Goal: Transaction & Acquisition: Obtain resource

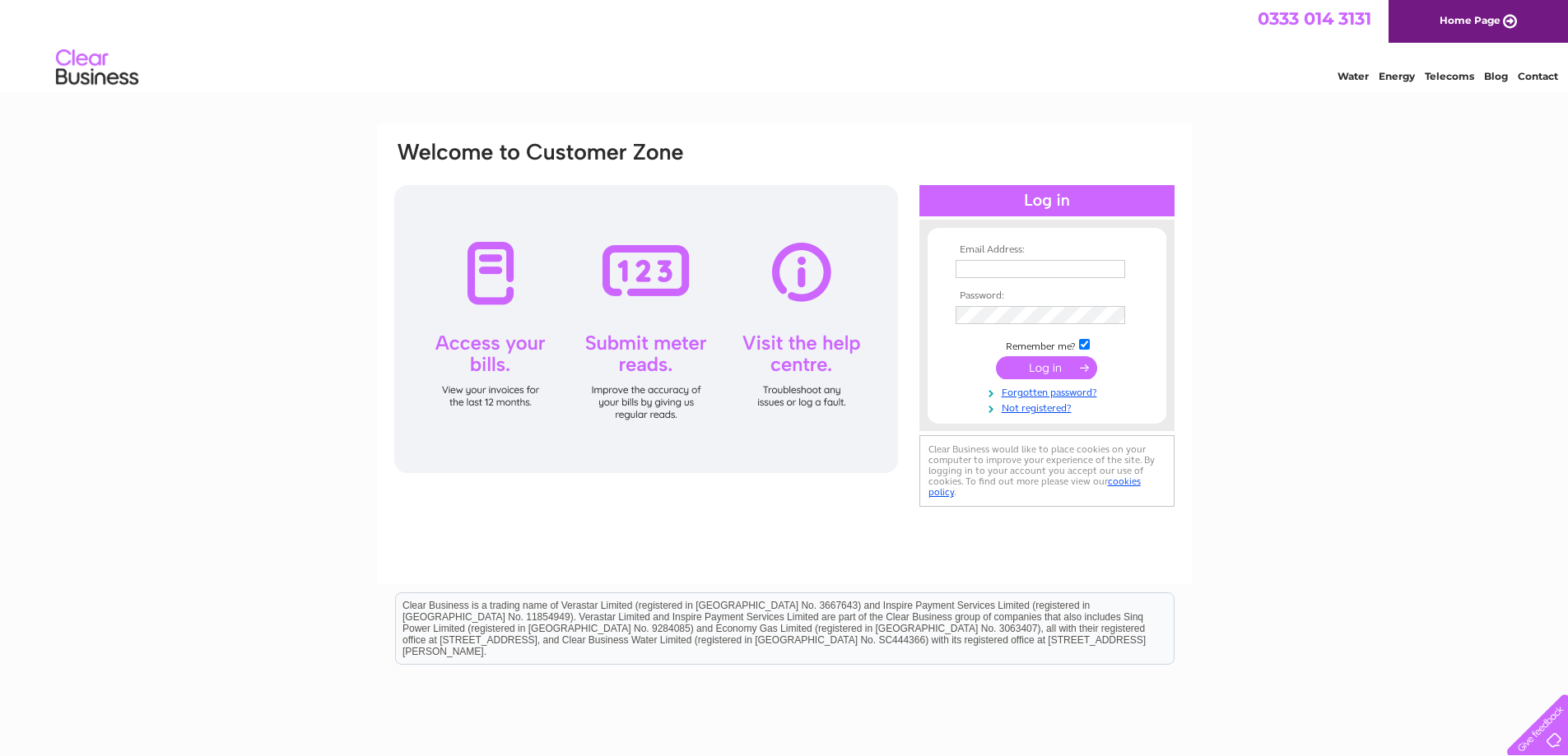
type input "office@kennethinstallations.co.uk"
click at [1070, 369] on input "submit" at bounding box center [1047, 368] width 101 height 23
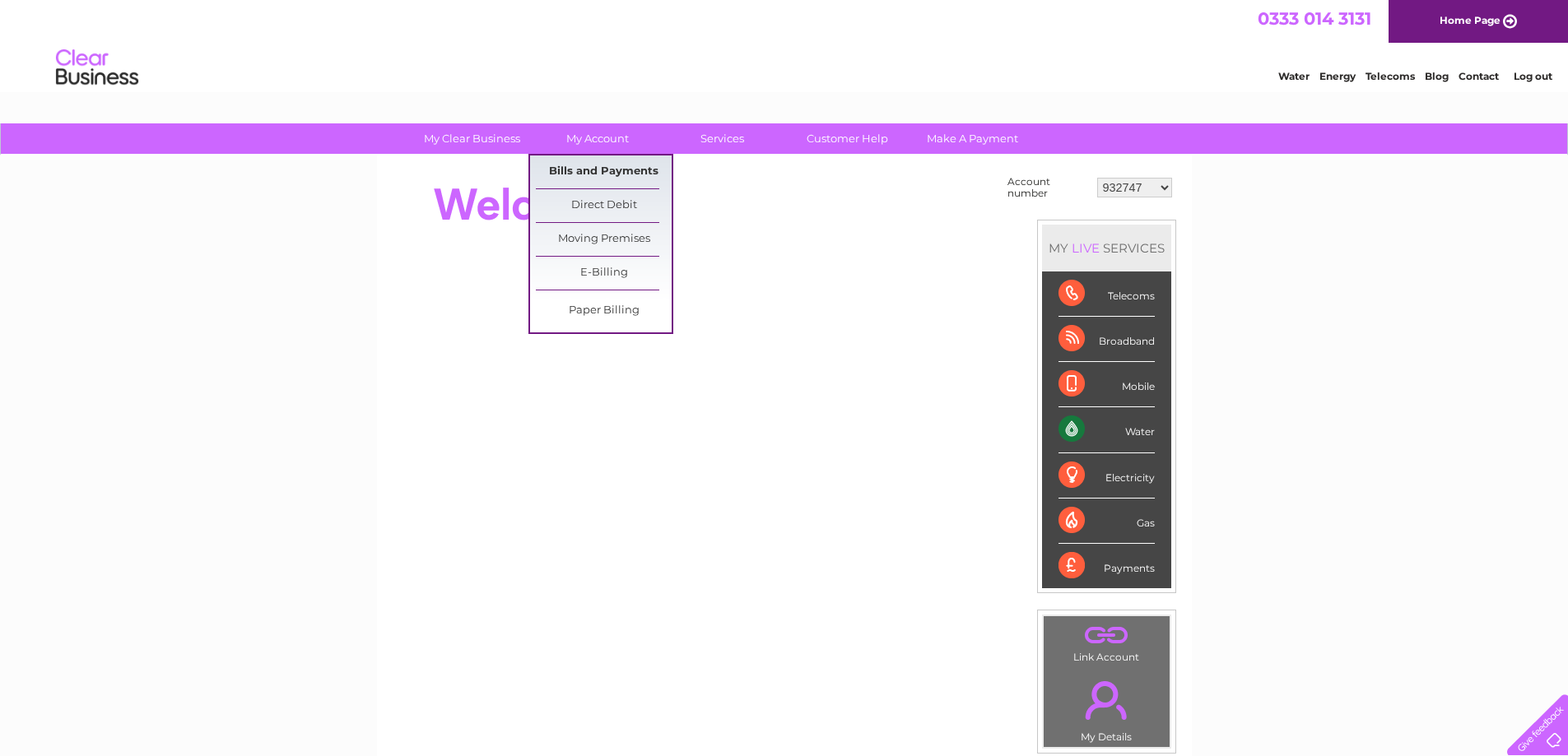
click at [612, 171] on link "Bills and Payments" at bounding box center [603, 172] width 135 height 33
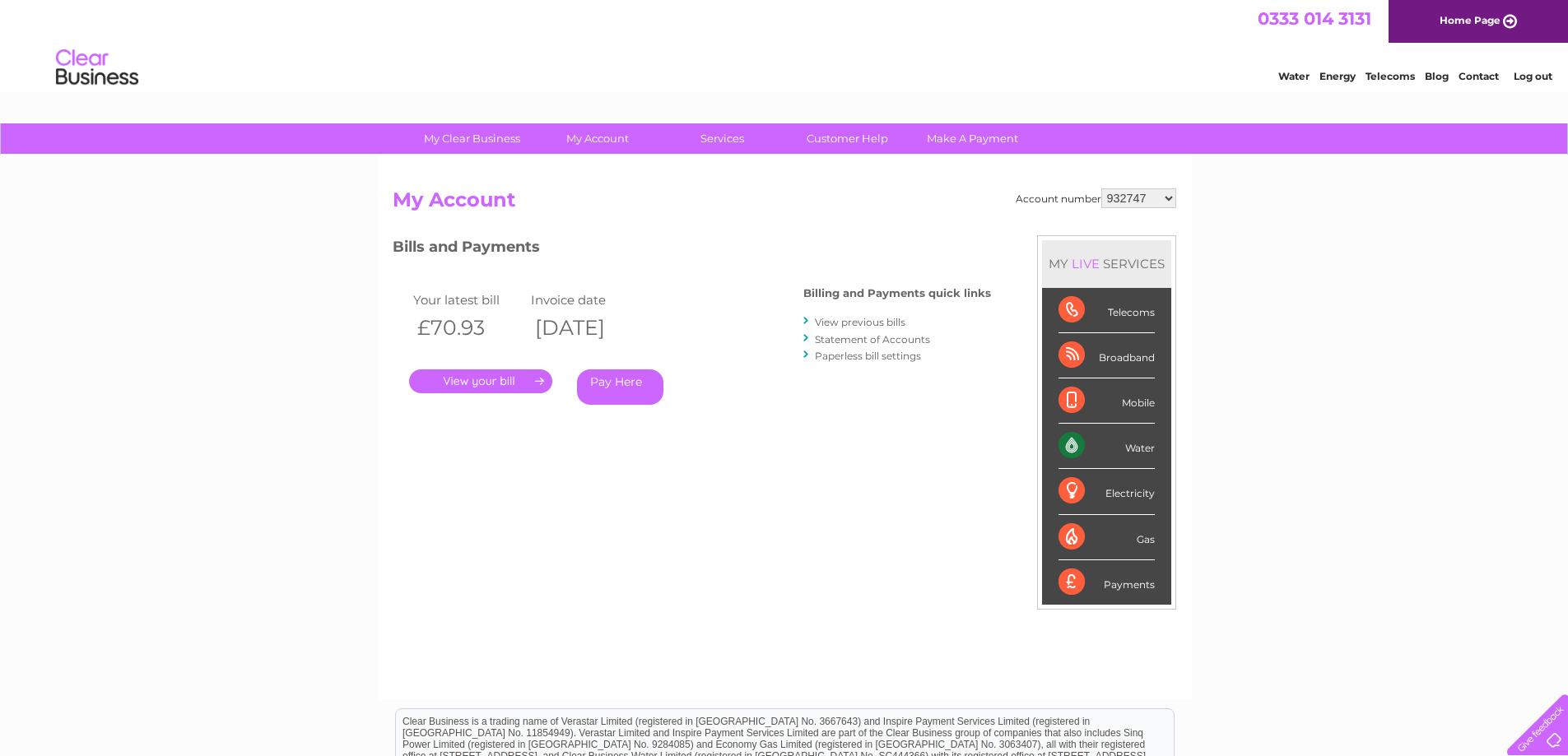
click at [481, 382] on link "." at bounding box center [480, 382] width 143 height 24
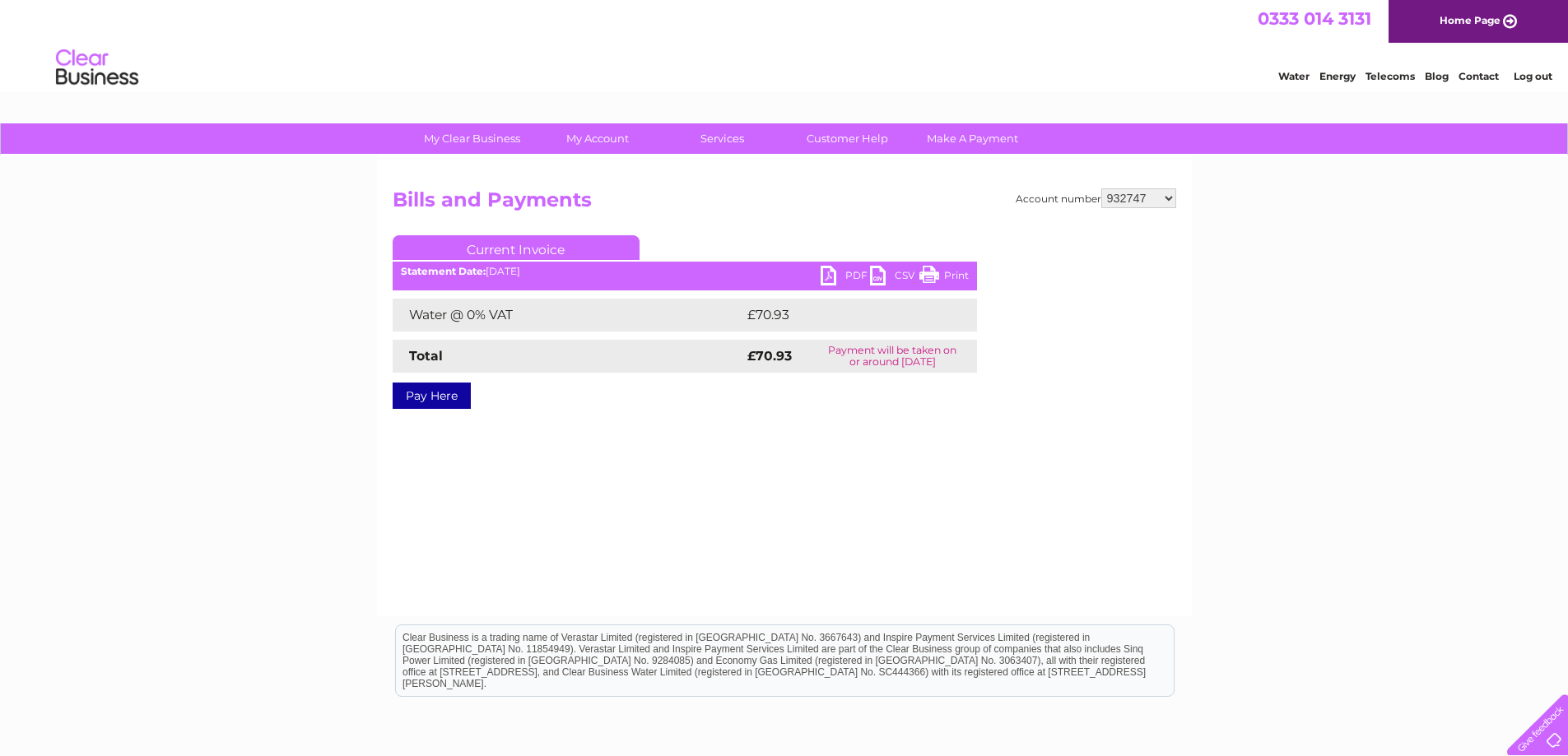
click at [857, 272] on link "PDF" at bounding box center [845, 278] width 49 height 24
click at [1170, 195] on select "932747 932748 946281 30288047" at bounding box center [1138, 198] width 75 height 20
select select "30288047"
click at [1101, 189] on select "932747 932748 946281 30288047" at bounding box center [1138, 198] width 75 height 20
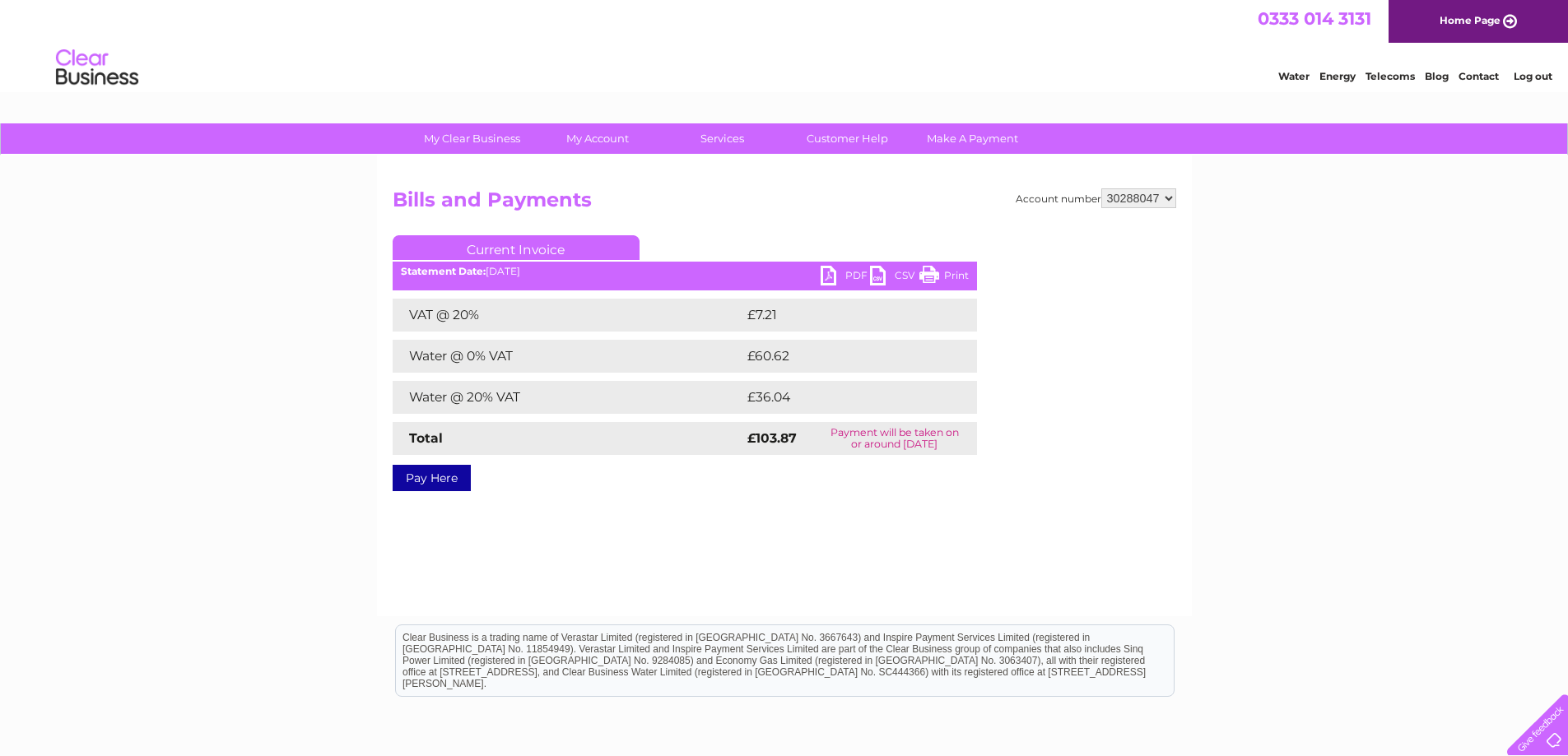
click at [845, 273] on link "PDF" at bounding box center [845, 278] width 49 height 24
click at [1168, 197] on select "932747 932748 946281 30288047" at bounding box center [1138, 198] width 75 height 20
select select "932748"
click at [1101, 189] on select "932747 932748 946281 30288047" at bounding box center [1138, 198] width 75 height 20
click at [1165, 197] on select "932747 932748 946281 30288047" at bounding box center [1138, 198] width 75 height 20
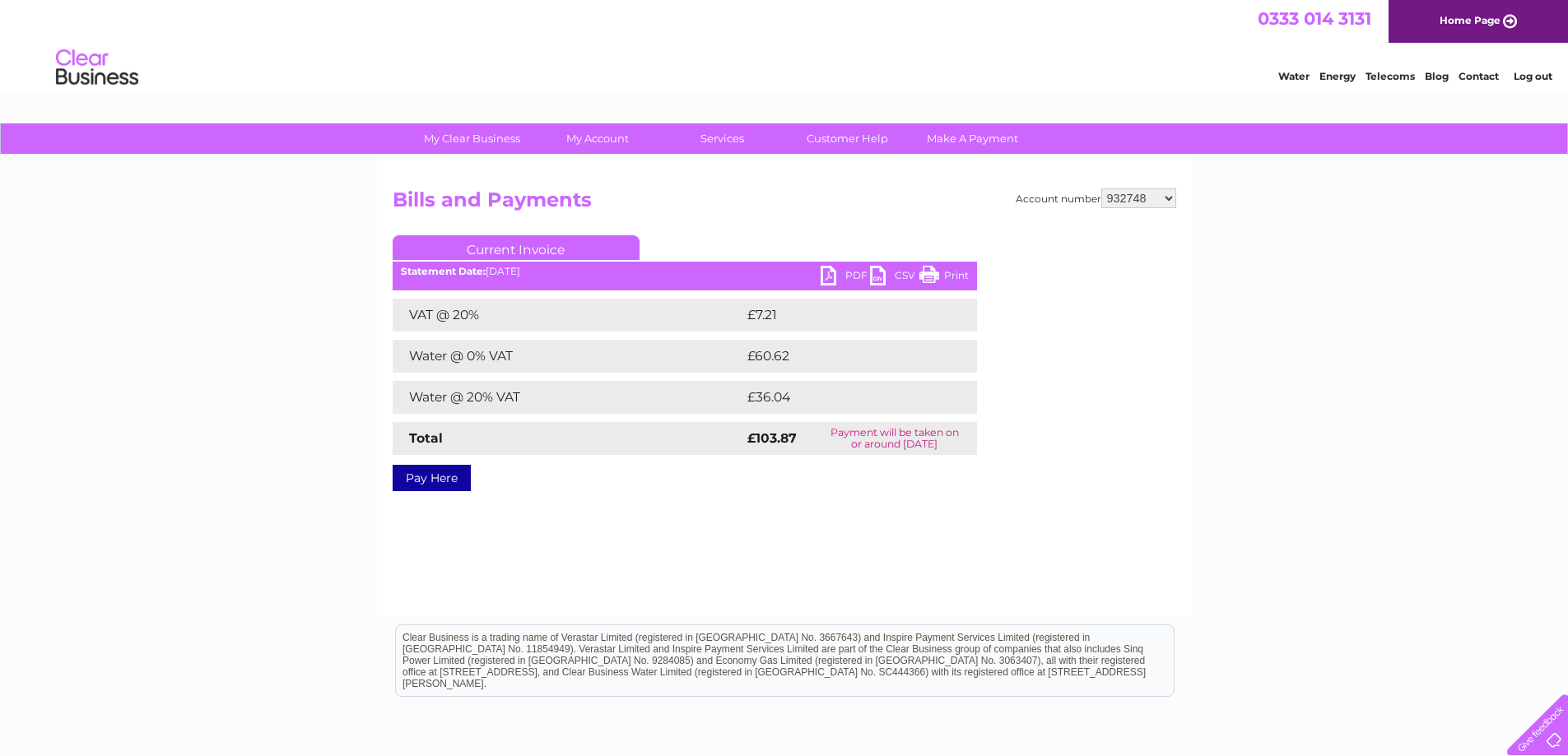
click at [1101, 189] on select "932747 932748 946281 30288047" at bounding box center [1138, 198] width 75 height 20
click at [1162, 240] on div at bounding box center [1111, 334] width 129 height 198
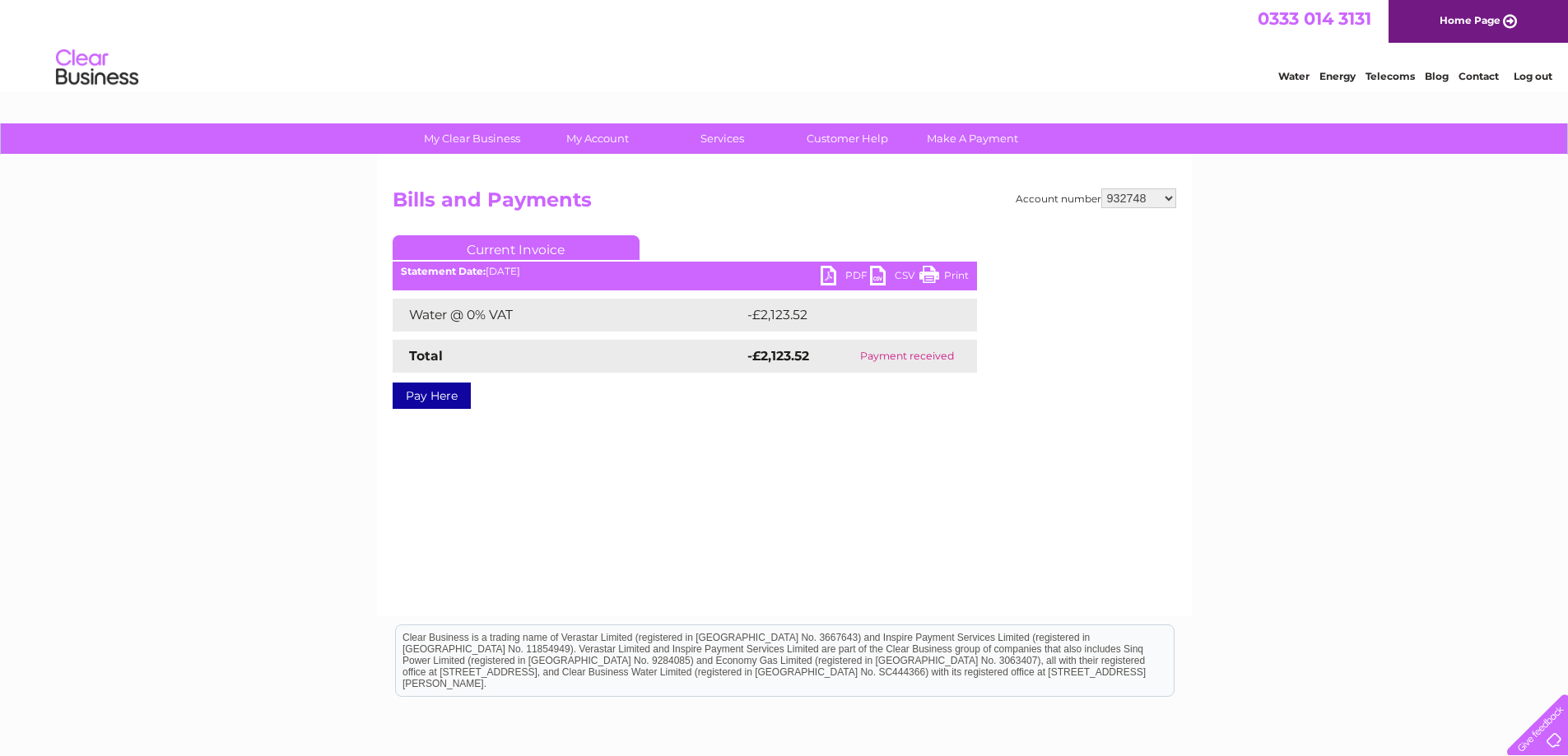
click at [1167, 195] on select "932747 932748 946281 30288047" at bounding box center [1138, 198] width 75 height 20
select select "946281"
click at [1101, 189] on select "932747 932748 946281 30288047" at bounding box center [1138, 198] width 75 height 20
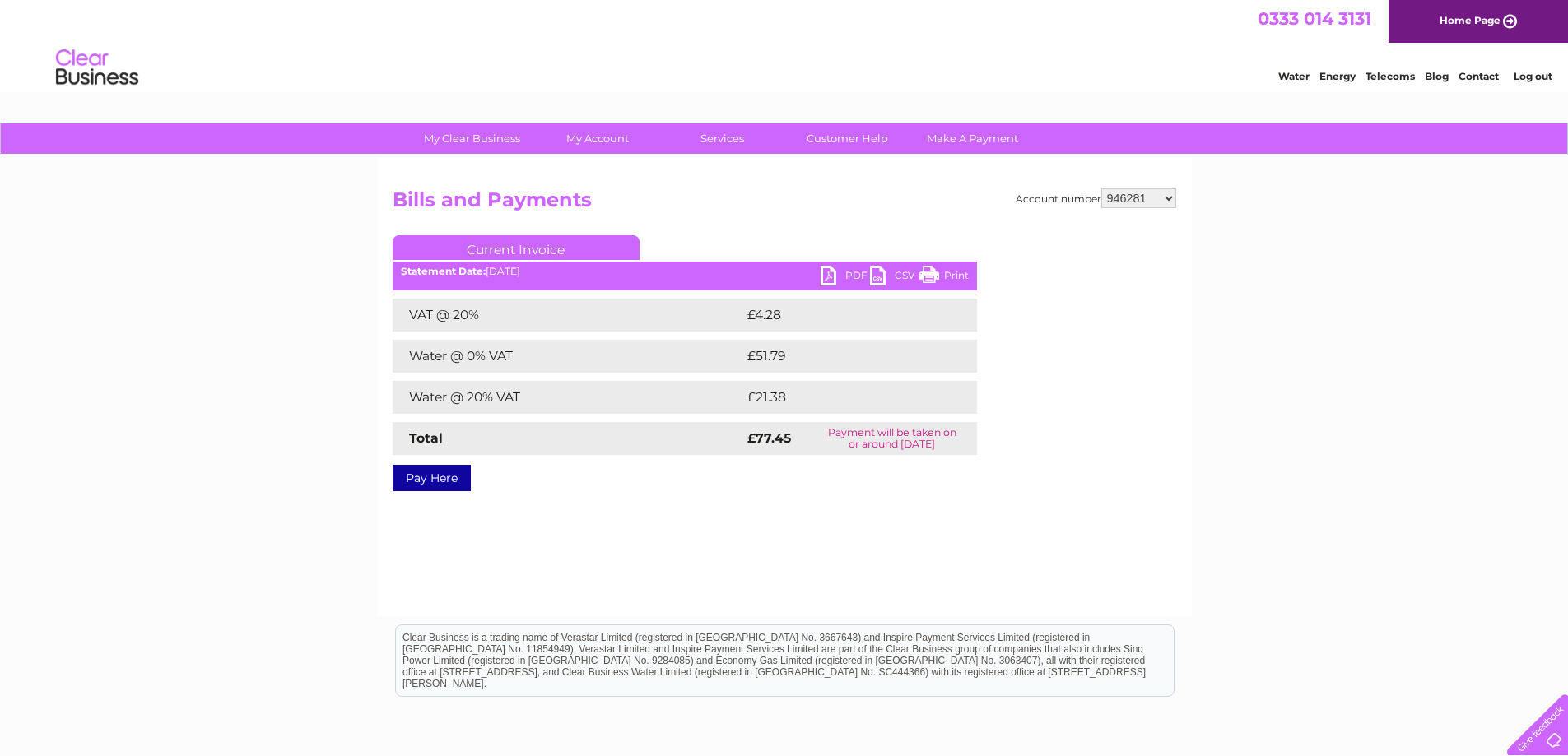
click at [977, 204] on h2 "Bills and Payments" at bounding box center [784, 203] width 784 height 31
click at [833, 277] on link "PDF" at bounding box center [845, 278] width 49 height 24
